Goal: Task Accomplishment & Management: Complete application form

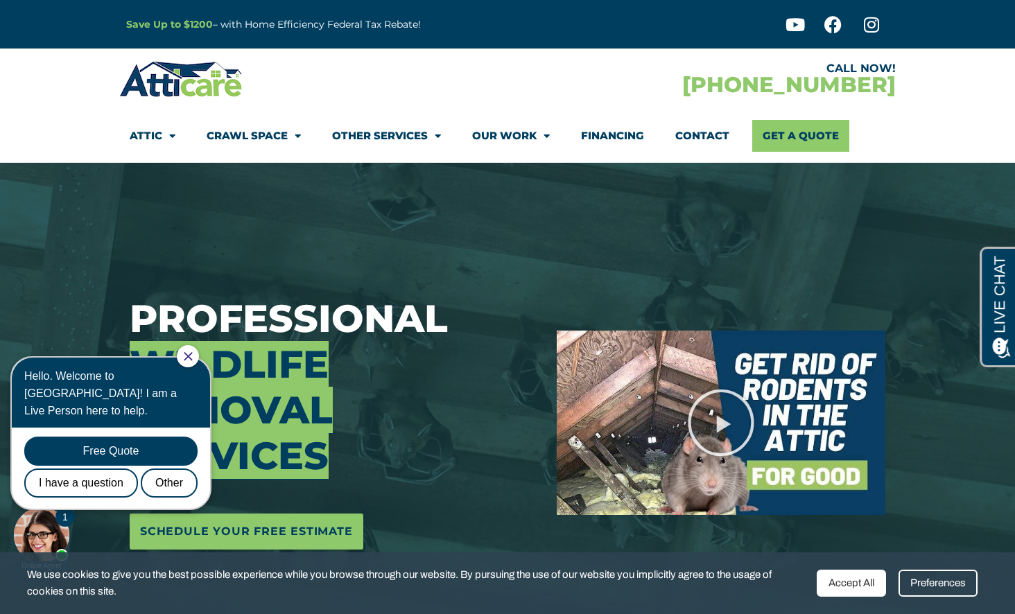
click at [193, 355] on icon "Close Chat" at bounding box center [188, 356] width 9 height 9
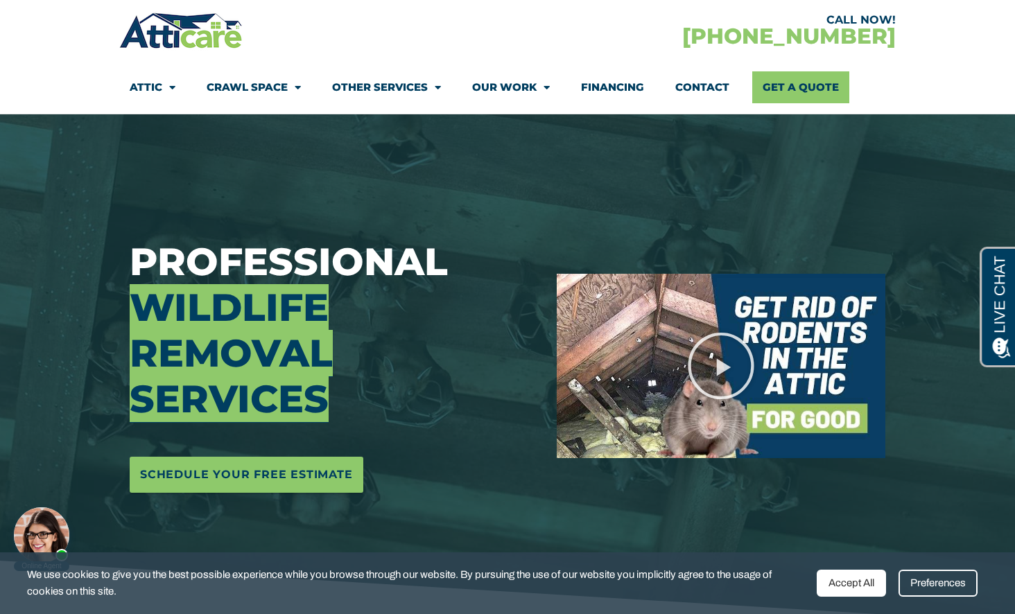
scroll to position [60, 0]
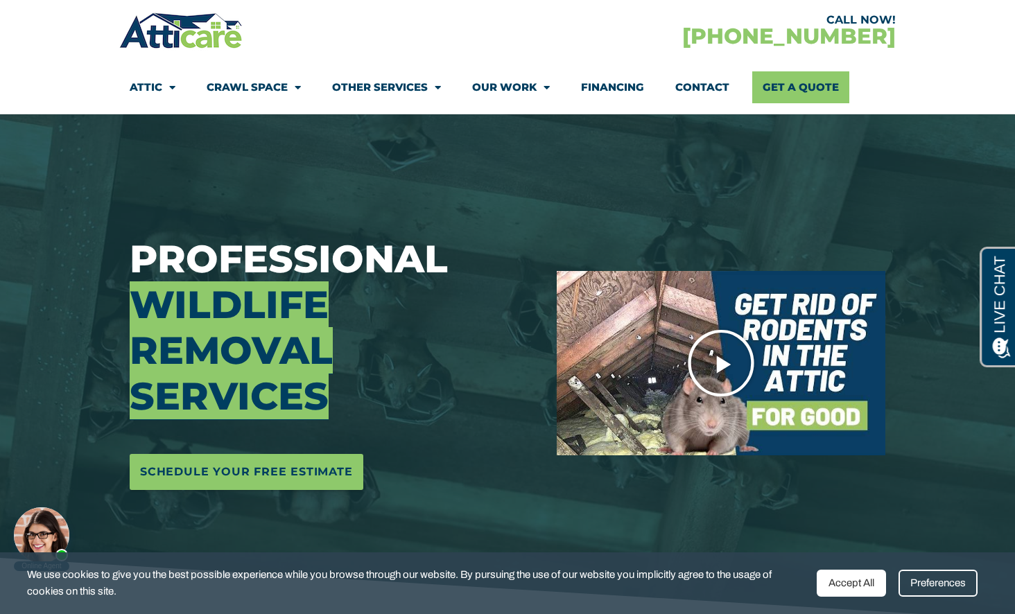
click at [723, 358] on icon "Play Video" at bounding box center [720, 362] width 69 height 69
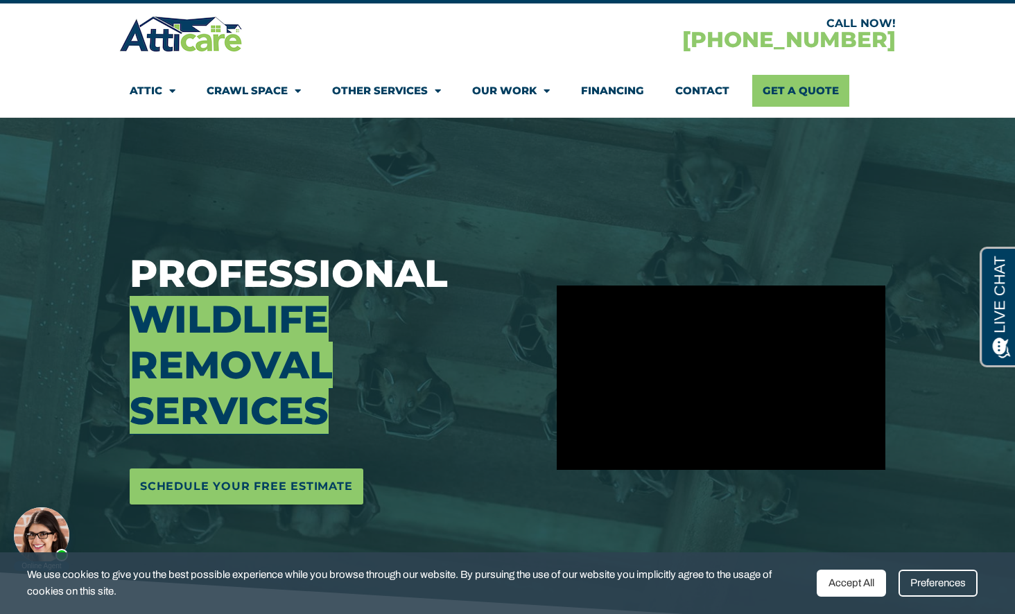
scroll to position [15, 0]
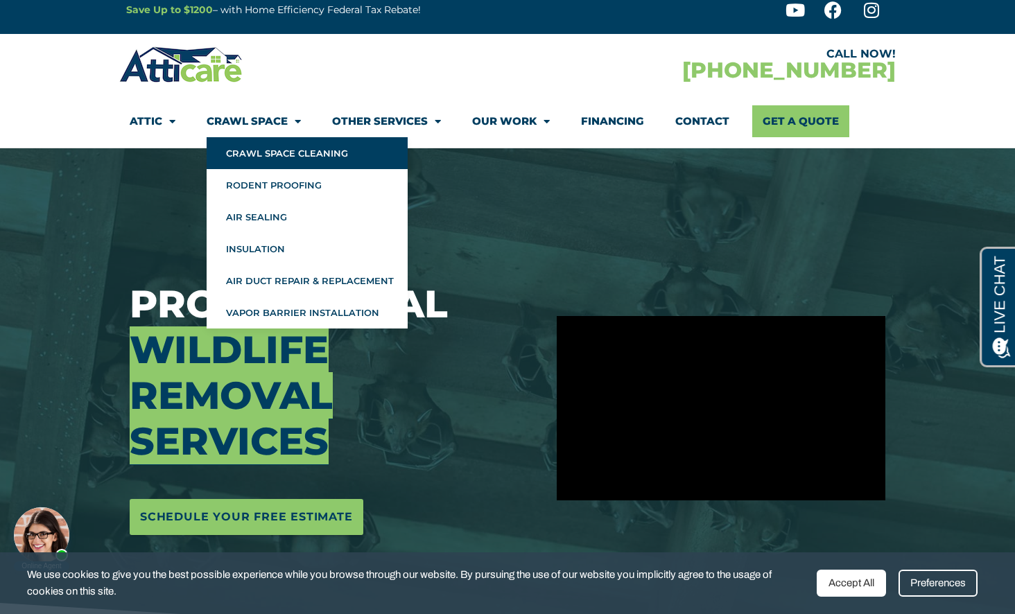
click at [329, 159] on link "Crawl Space Cleaning" at bounding box center [307, 153] width 201 height 32
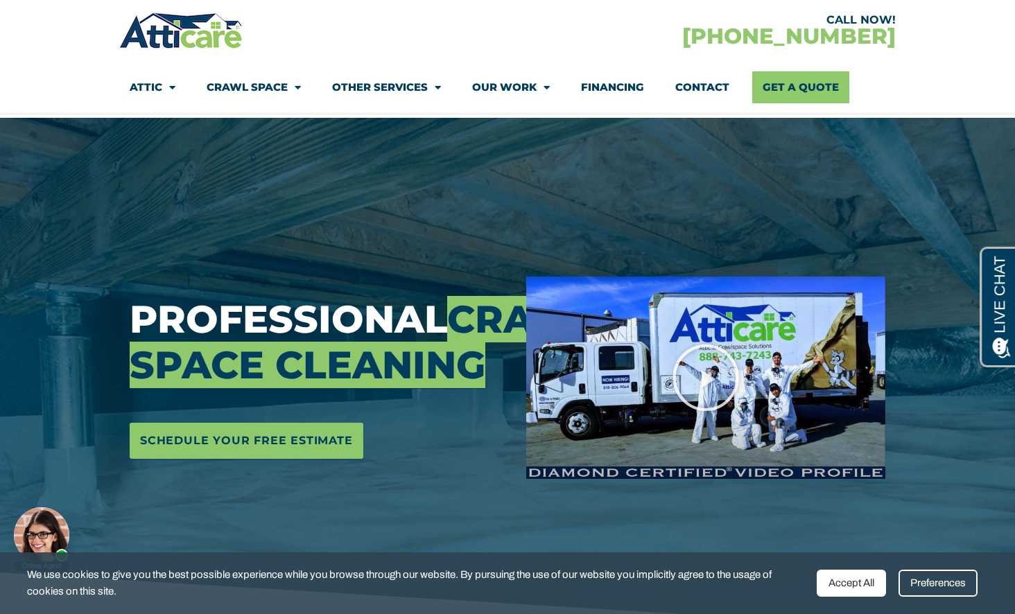
scroll to position [63, 0]
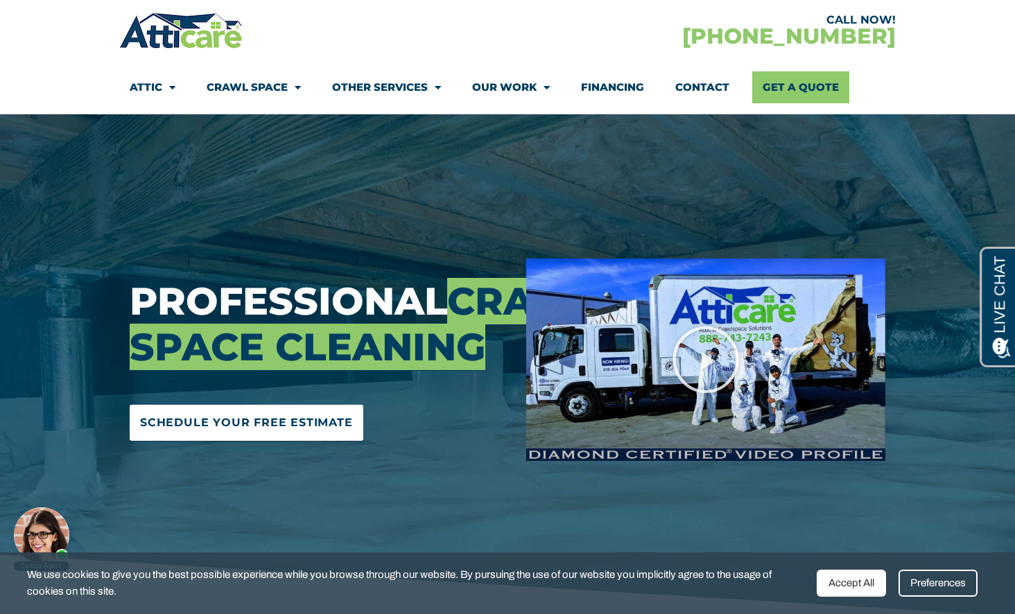
click at [281, 434] on span "Schedule Your Free Estimate" at bounding box center [246, 423] width 213 height 22
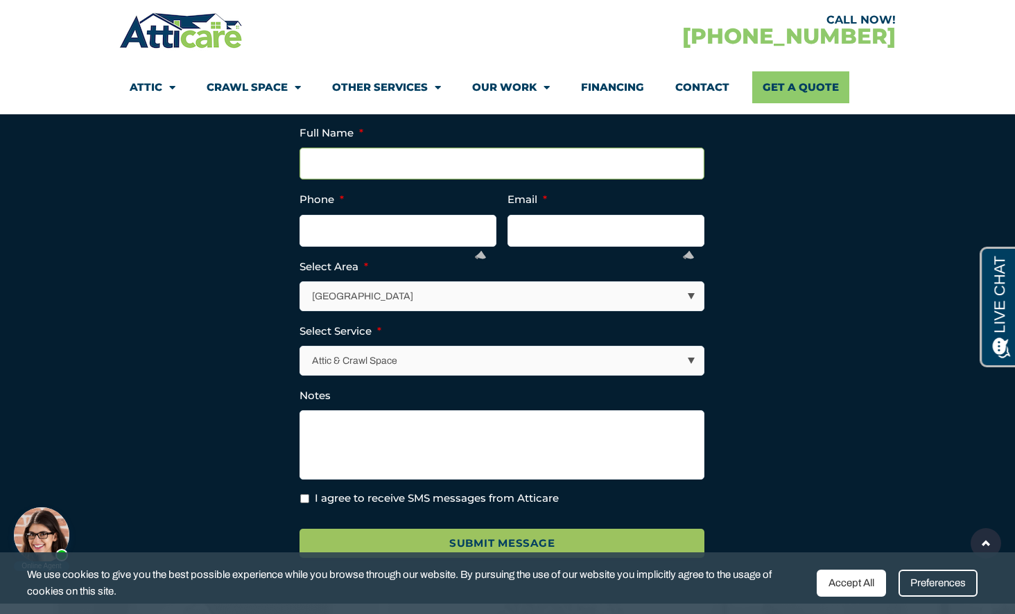
click at [460, 179] on input "Full Name *" at bounding box center [501, 164] width 405 height 32
type input "Sameer Misson"
type input "(925) 550-4624"
type input "smisson@gmail.com"
click at [545, 310] on select "Los Angeles Area San Francisco Bay Area New Jersey / New York Area Other Areas" at bounding box center [502, 296] width 403 height 28
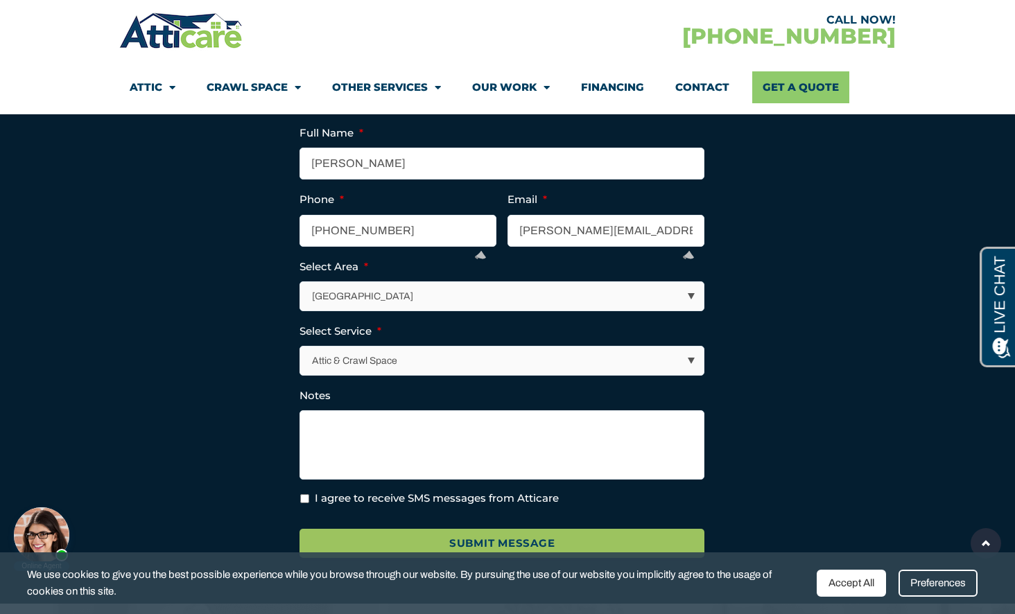
select select "[GEOGRAPHIC_DATA]"
click at [301, 306] on select "Los Angeles Area San Francisco Bay Area New Jersey / New York Area Other Areas" at bounding box center [502, 296] width 403 height 28
click at [473, 375] on select "Attic & Crawl Space Insulation Roofing Solar Energy Other Services" at bounding box center [502, 360] width 403 height 28
click at [301, 371] on select "Attic & Crawl Space Insulation Roofing Solar Energy Other Services" at bounding box center [502, 360] width 403 height 28
click at [821, 376] on section "X/Twitter This field is for validation purposes and should be left unchanged. F…" at bounding box center [507, 344] width 762 height 463
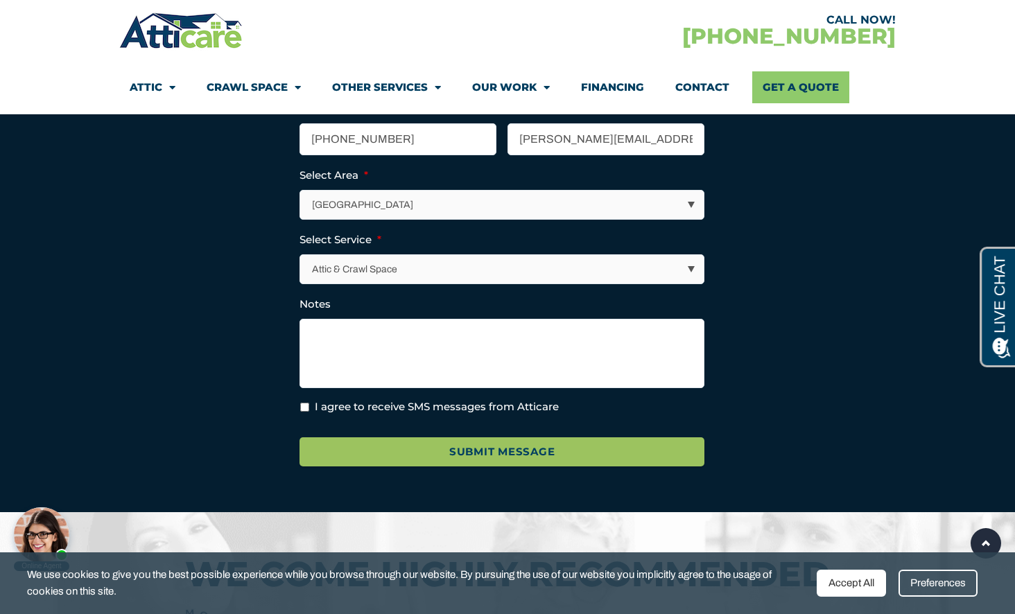
scroll to position [4838, 0]
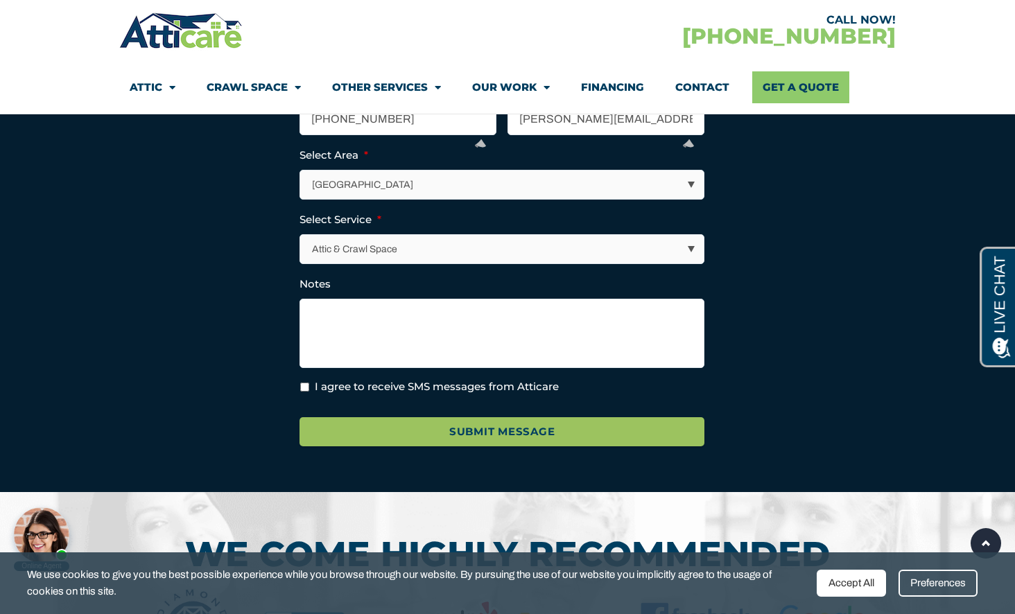
click at [304, 392] on input "I agree to receive SMS messages from Atticare" at bounding box center [304, 387] width 9 height 9
checkbox input "true"
click at [462, 366] on textarea "Notes" at bounding box center [501, 333] width 405 height 69
type textarea "Crawl space"
